Goal: Obtain resource: Download file/media

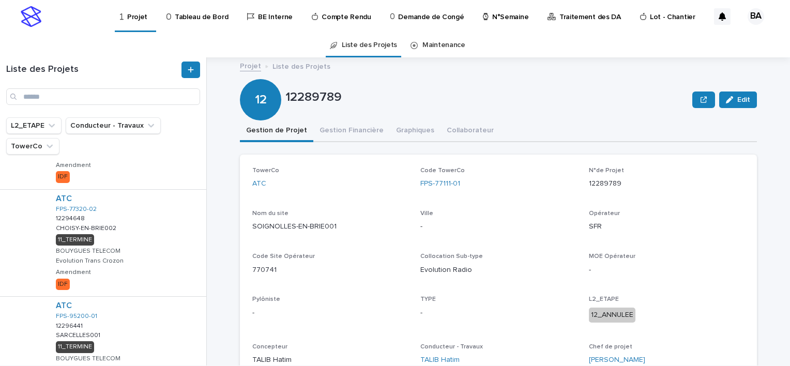
scroll to position [898, 0]
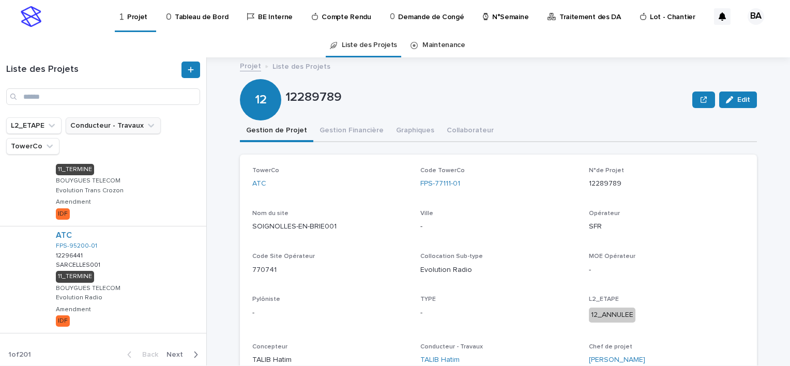
click at [150, 125] on icon "Conducteur - Travaux" at bounding box center [151, 125] width 10 height 10
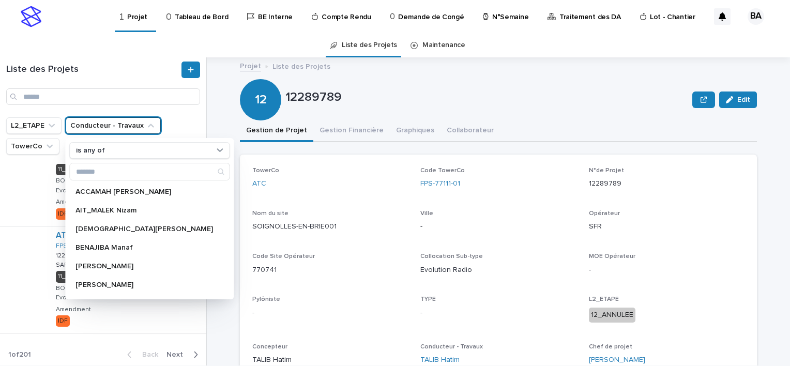
click at [151, 125] on icon "Conducteur - Travaux" at bounding box center [151, 125] width 10 height 10
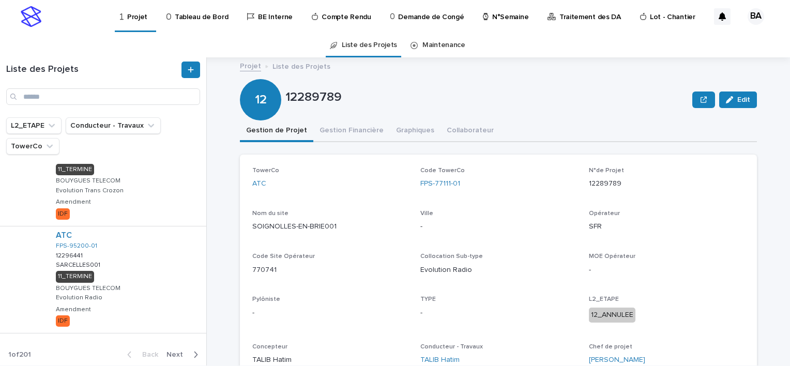
click at [203, 12] on p "Tableau de Bord" at bounding box center [201, 11] width 53 height 22
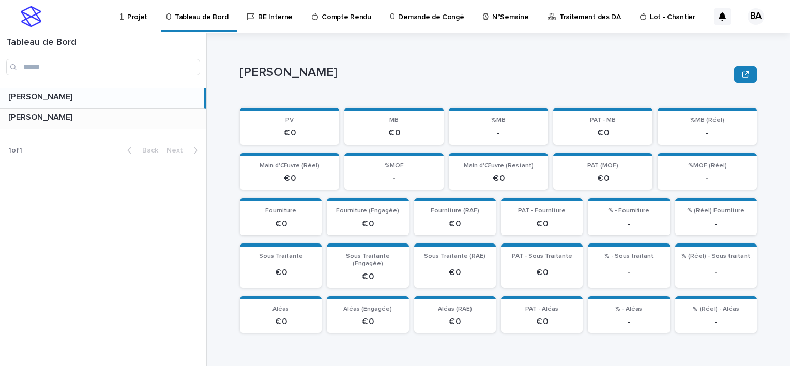
click at [49, 119] on p "[PERSON_NAME]" at bounding box center [41, 117] width 66 height 12
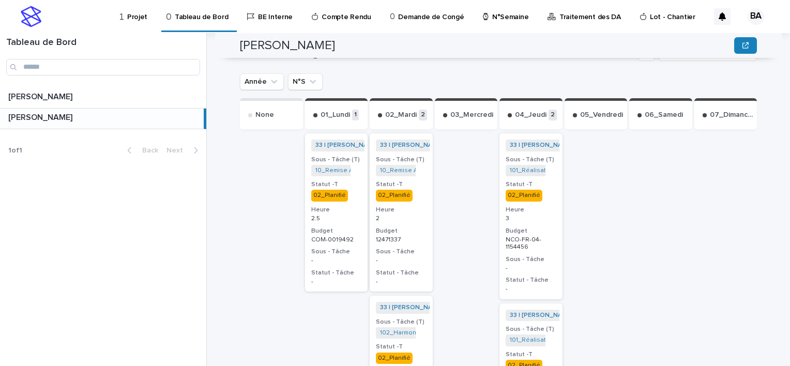
scroll to position [465, 0]
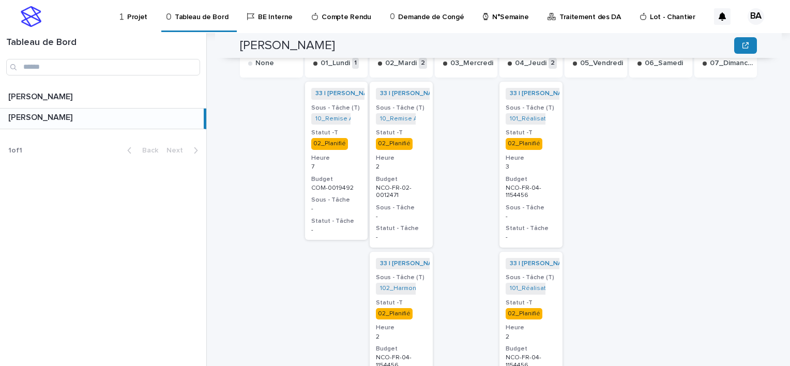
click at [347, 14] on p "Compte Rendu" at bounding box center [346, 11] width 49 height 22
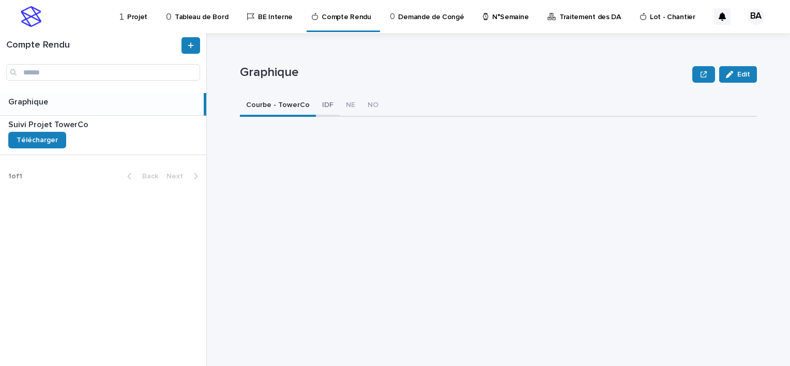
click at [316, 103] on button "IDF" at bounding box center [328, 106] width 24 height 22
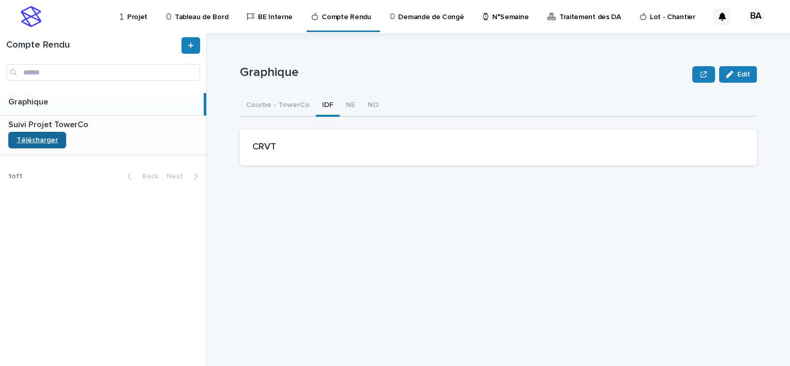
click at [45, 139] on span "Télécharger" at bounding box center [37, 139] width 41 height 7
click at [260, 16] on p "BE Interne" at bounding box center [275, 11] width 35 height 22
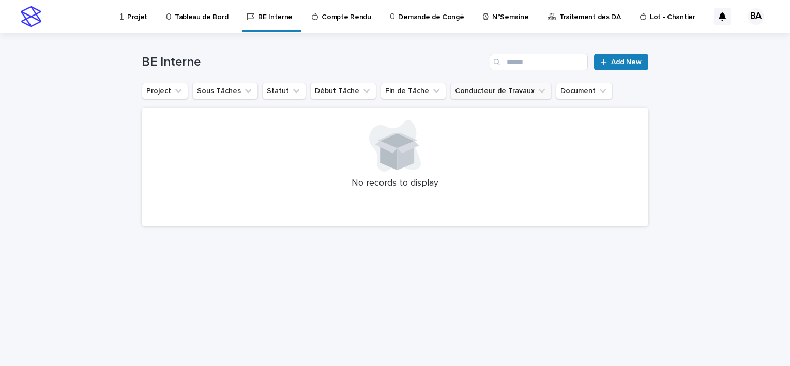
click at [504, 89] on button "Conducteur de Travaux" at bounding box center [500, 91] width 101 height 17
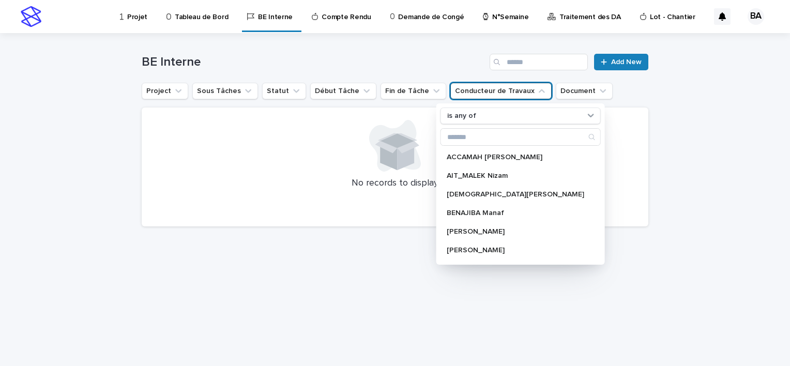
click at [505, 89] on button "Conducteur de Travaux" at bounding box center [500, 91] width 101 height 17
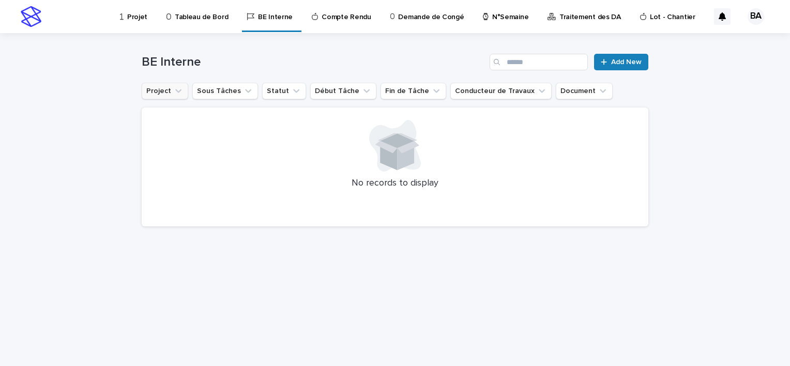
click at [168, 90] on button "Project" at bounding box center [165, 91] width 47 height 17
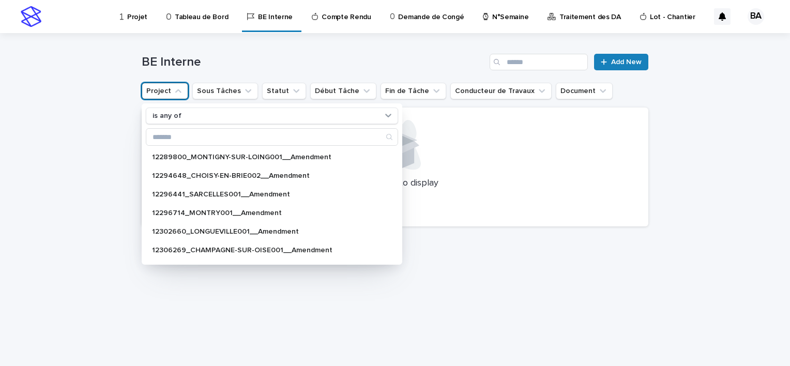
click at [493, 153] on div at bounding box center [395, 146] width 482 height 52
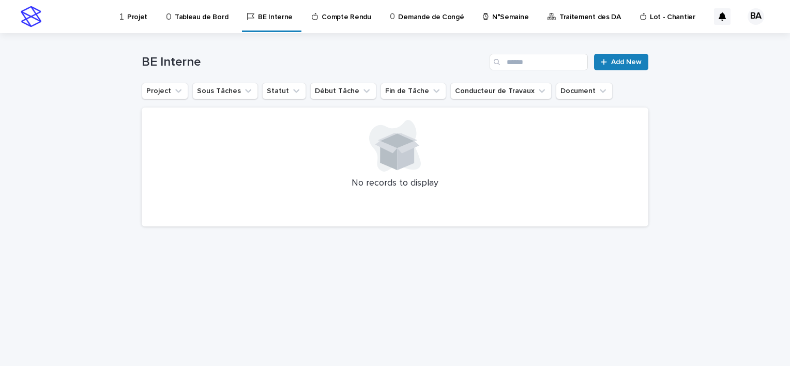
click at [337, 15] on p "Compte Rendu" at bounding box center [346, 11] width 49 height 22
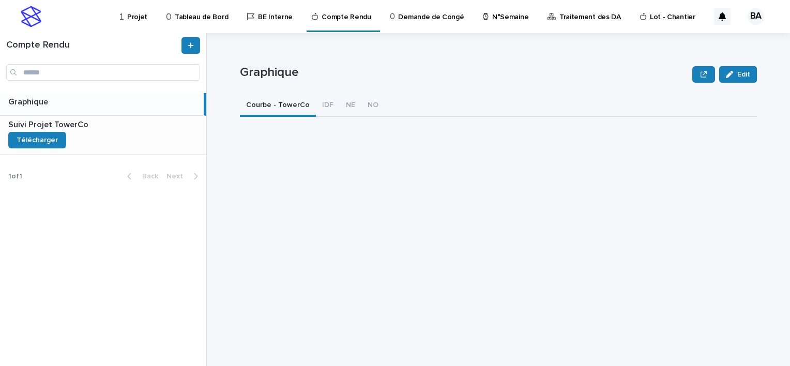
click at [84, 124] on p "Suivi Projet TowerCo" at bounding box center [49, 124] width 82 height 12
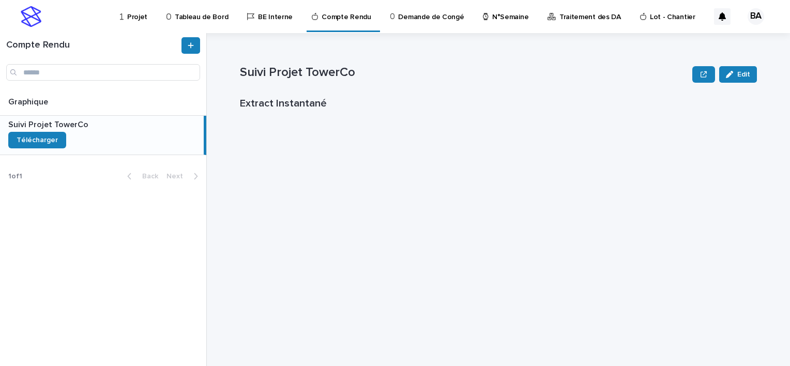
click at [190, 17] on p "Tableau de Bord" at bounding box center [201, 11] width 53 height 22
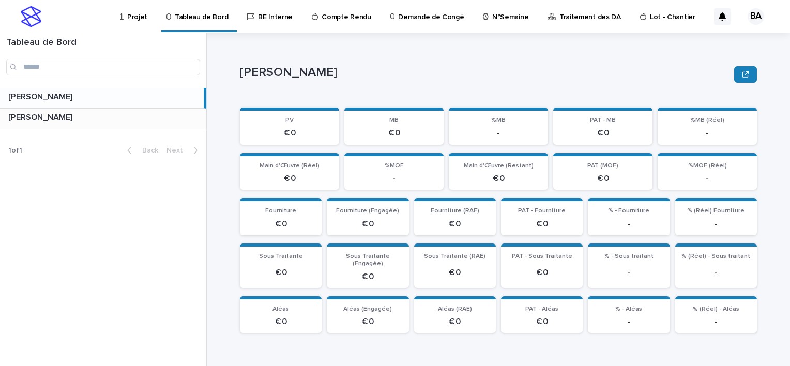
click at [147, 117] on p at bounding box center [105, 118] width 194 height 10
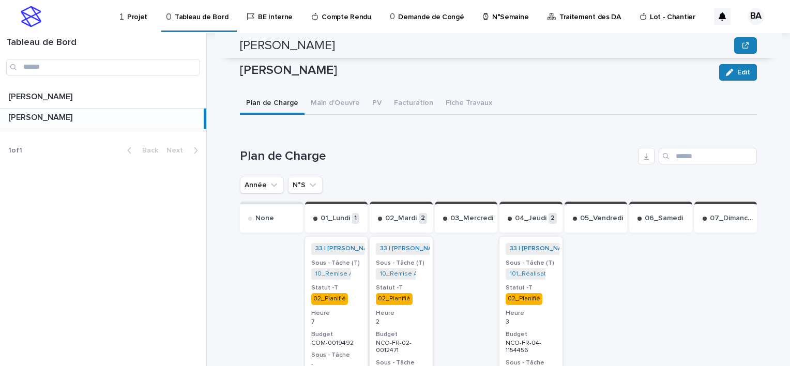
scroll to position [362, 0]
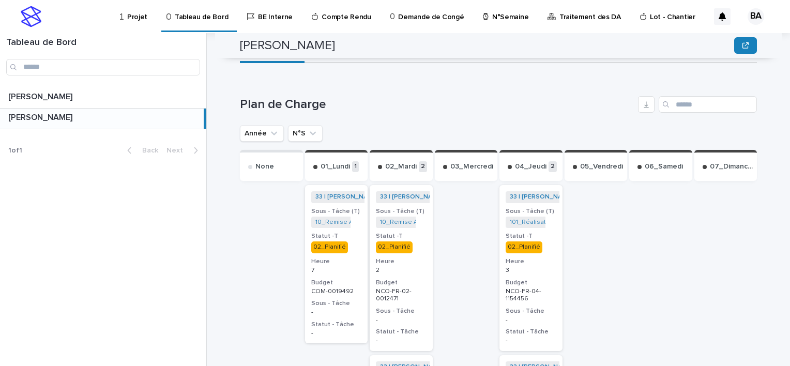
click at [194, 17] on p "Tableau de Bord" at bounding box center [201, 11] width 53 height 22
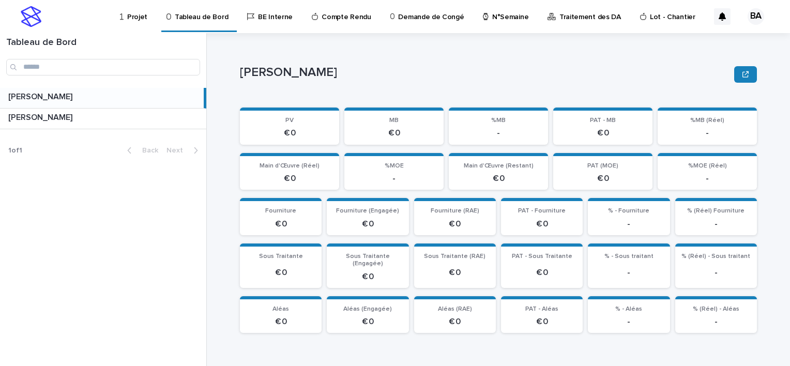
click at [334, 19] on p "Compte Rendu" at bounding box center [346, 11] width 49 height 22
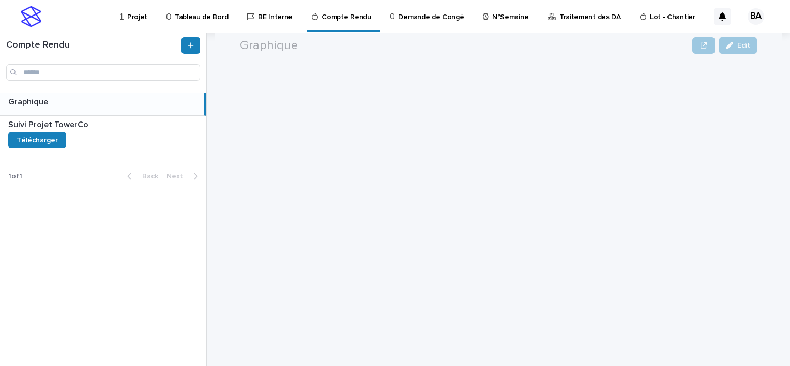
scroll to position [207, 0]
click at [99, 132] on div "Suivi Projet TowerCo Suivi Projet TowerCo Télécharger" at bounding box center [103, 135] width 206 height 39
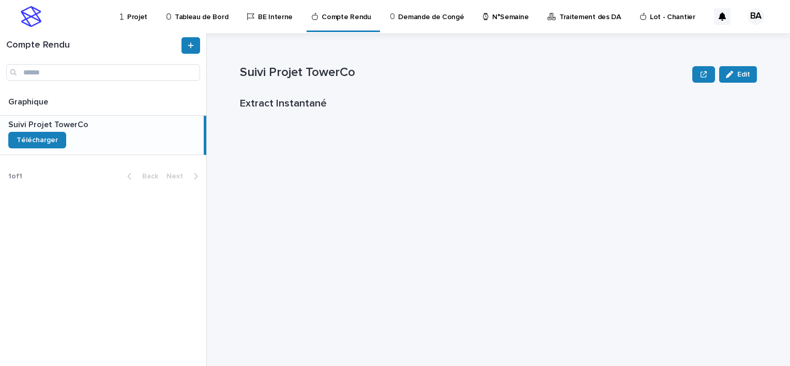
click at [193, 14] on p "Tableau de Bord" at bounding box center [201, 11] width 53 height 22
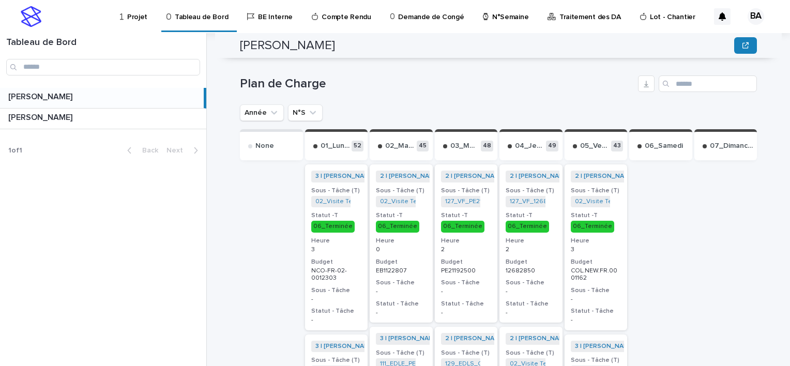
scroll to position [331, 0]
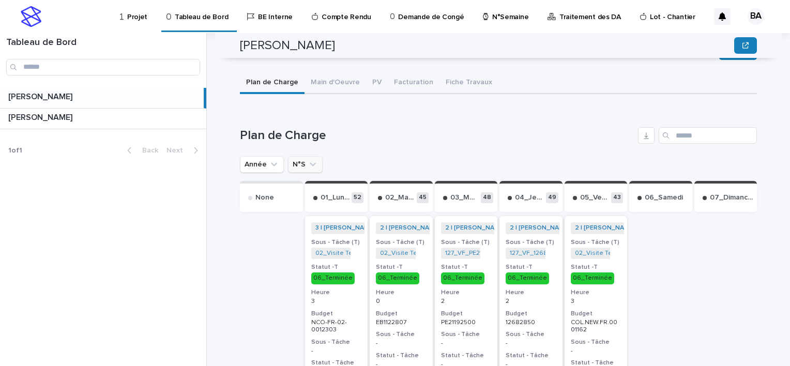
click at [310, 159] on icon "N°S" at bounding box center [313, 164] width 10 height 10
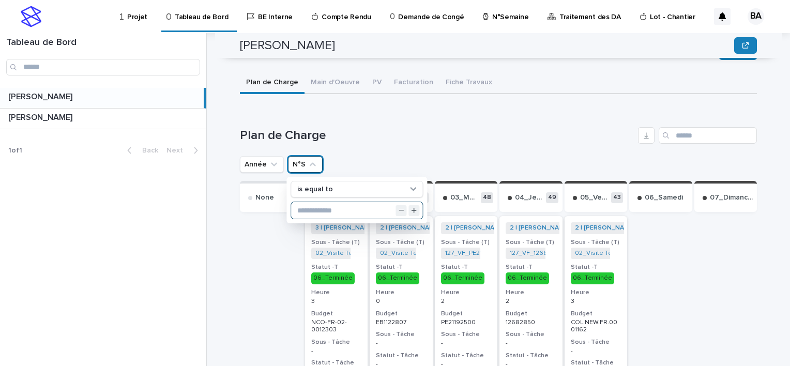
click at [334, 202] on input "text" at bounding box center [356, 210] width 131 height 17
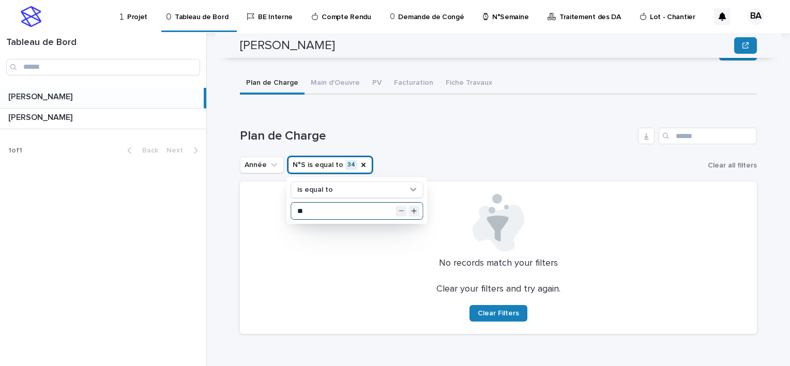
scroll to position [322, 0]
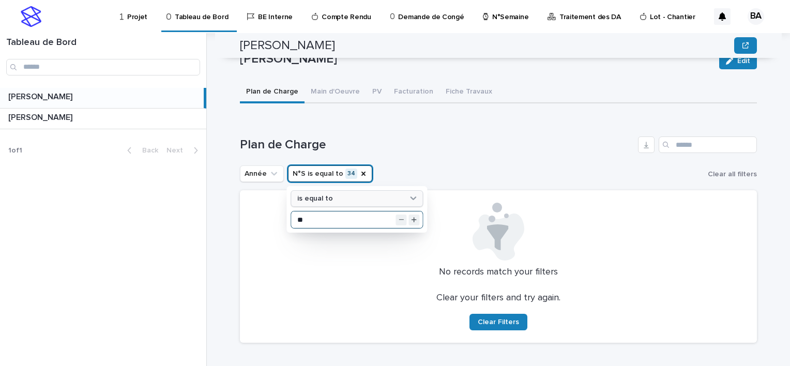
type input "*"
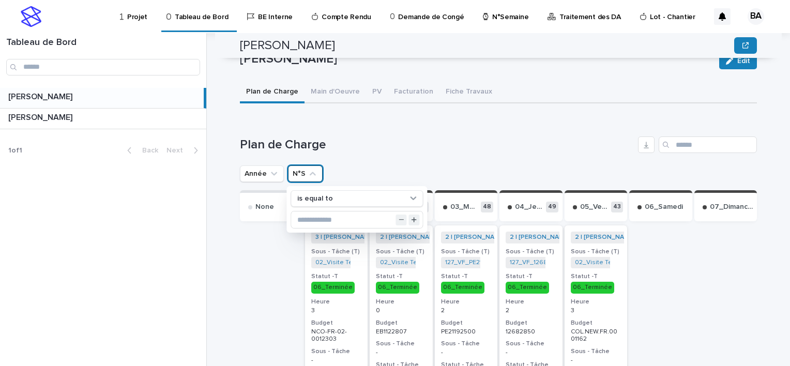
scroll to position [287, 0]
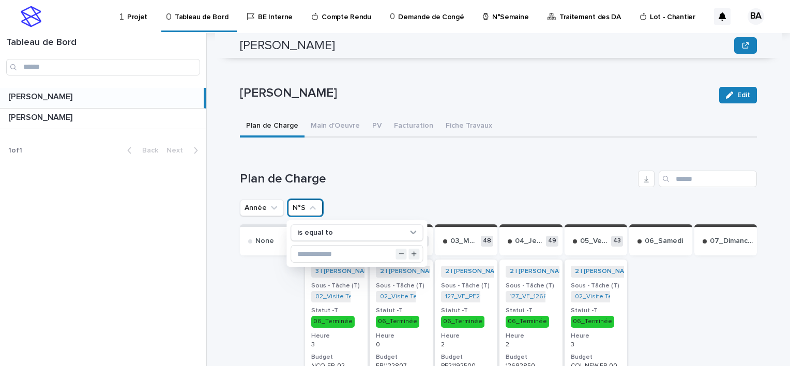
click at [405, 171] on div "Plan de Charge" at bounding box center [498, 179] width 517 height 17
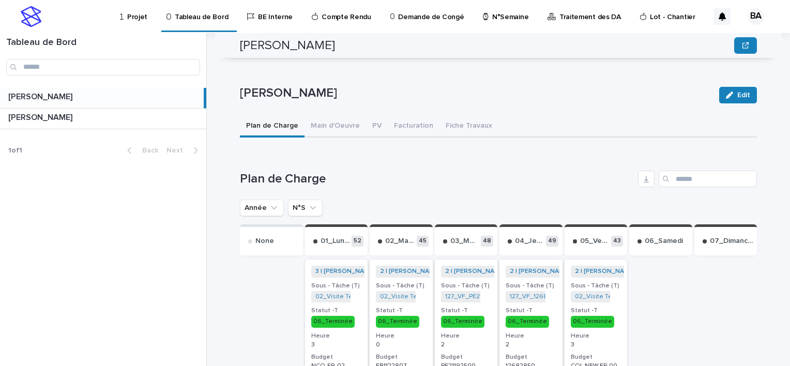
scroll to position [339, 0]
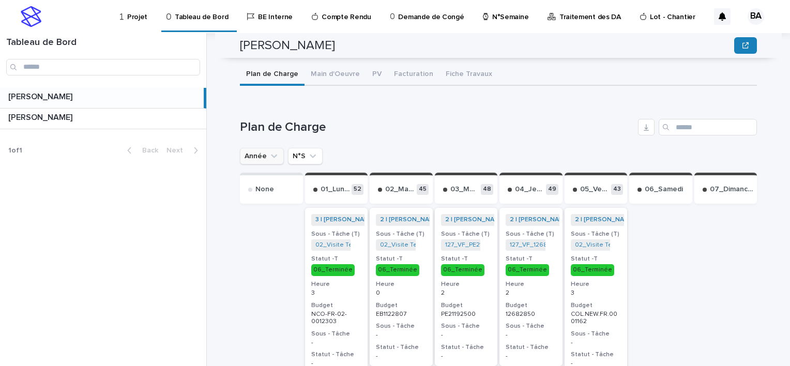
click at [269, 151] on icon "Année" at bounding box center [274, 156] width 10 height 10
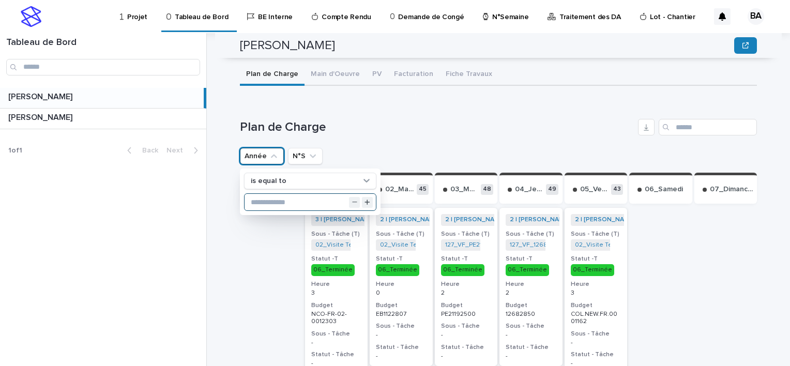
click at [276, 194] on input "text" at bounding box center [310, 202] width 131 height 17
type input "****"
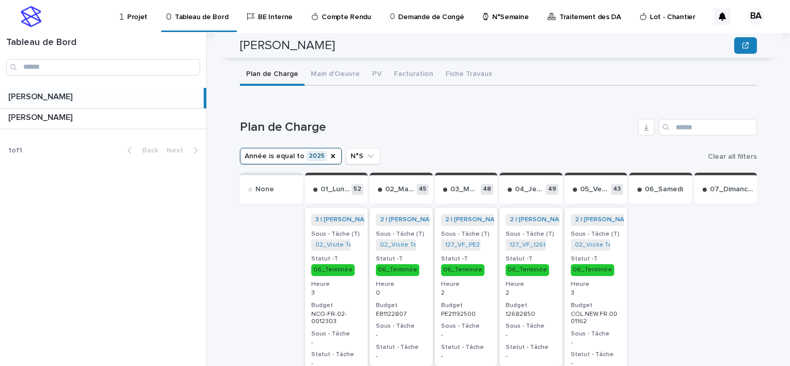
click at [449, 148] on div "Année is equal to 2025 N°S Clear all filters" at bounding box center [498, 156] width 517 height 17
click at [93, 120] on p at bounding box center [105, 118] width 194 height 10
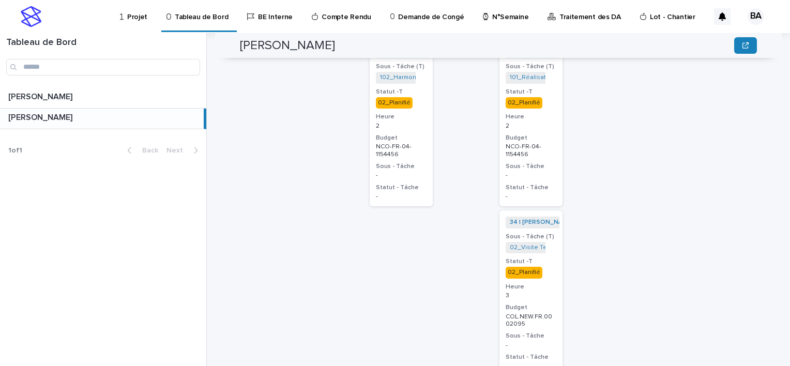
scroll to position [418, 0]
